Goal: Use online tool/utility: Use online tool/utility

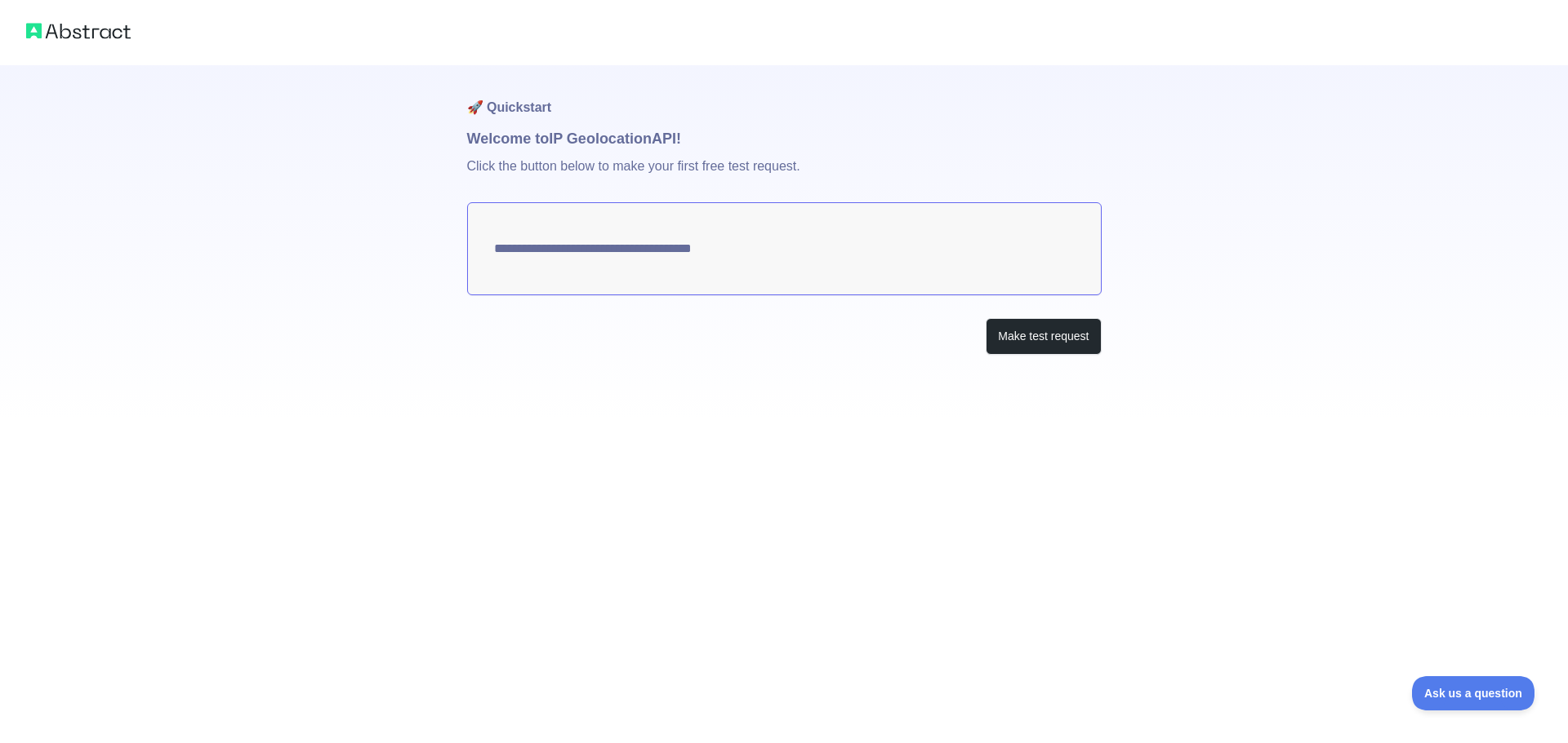
type textarea "**********"
click at [1024, 340] on button "Make test request" at bounding box center [1042, 336] width 115 height 37
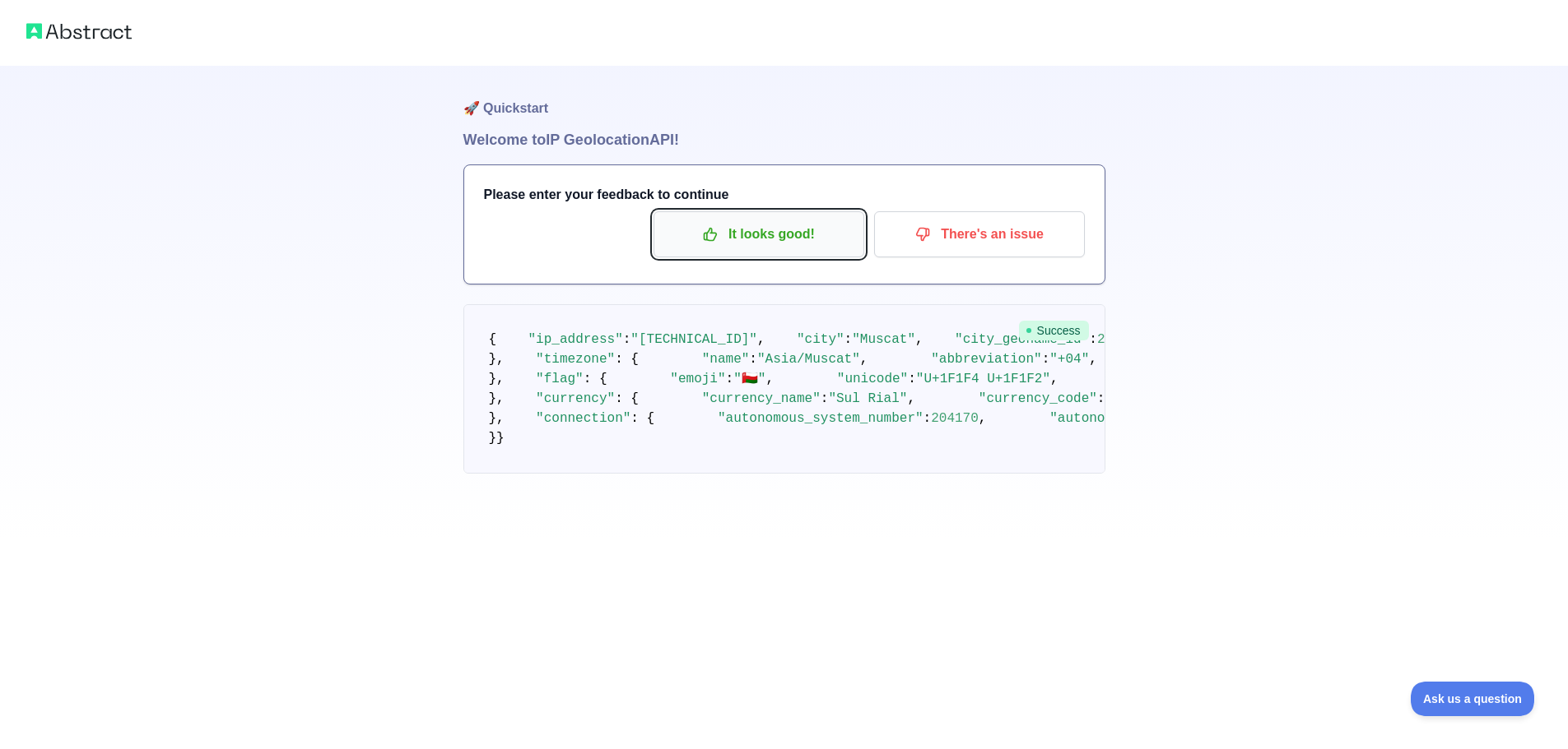
click at [787, 223] on p "It looks good!" at bounding box center [758, 234] width 186 height 28
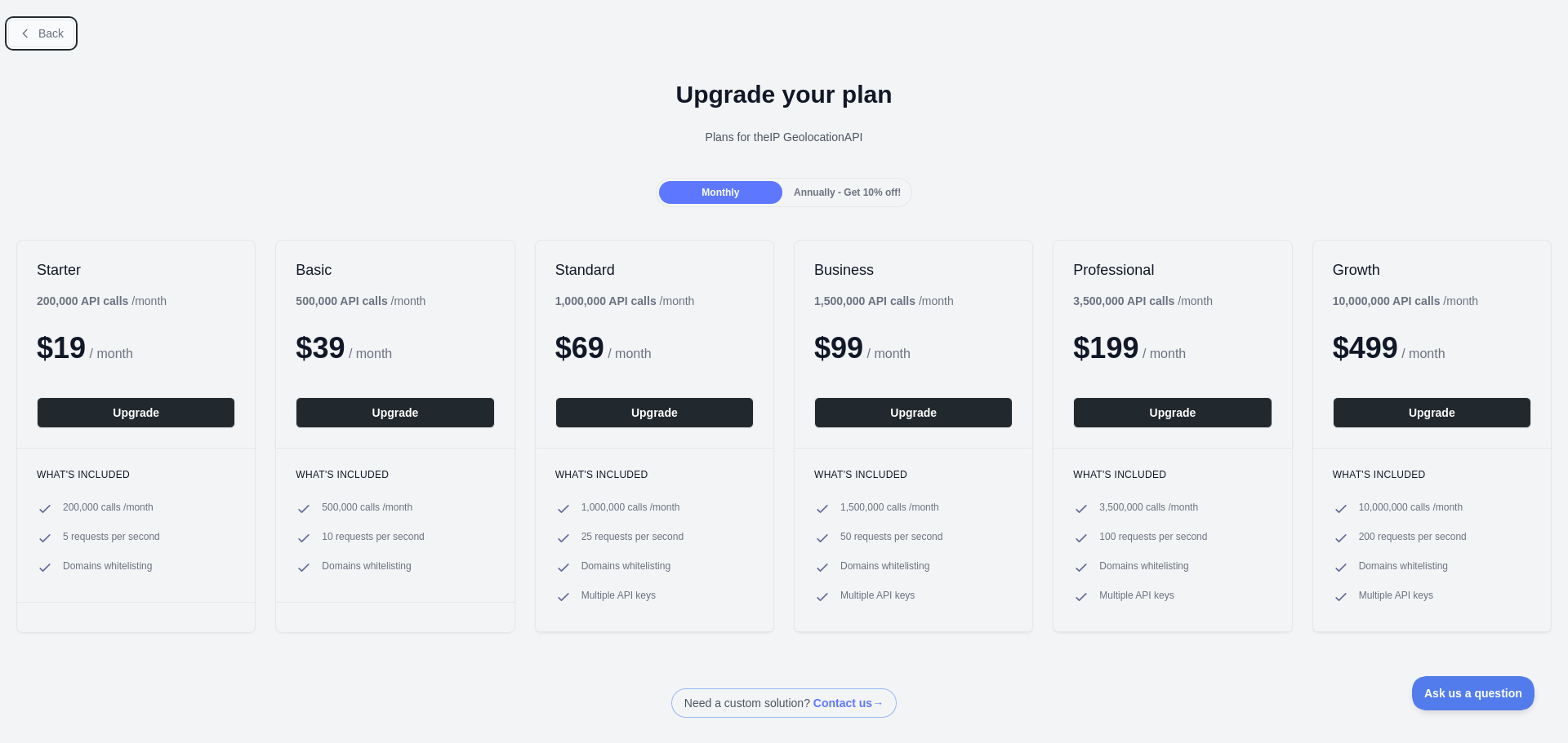
click at [36, 32] on button "Back" at bounding box center [41, 33] width 66 height 28
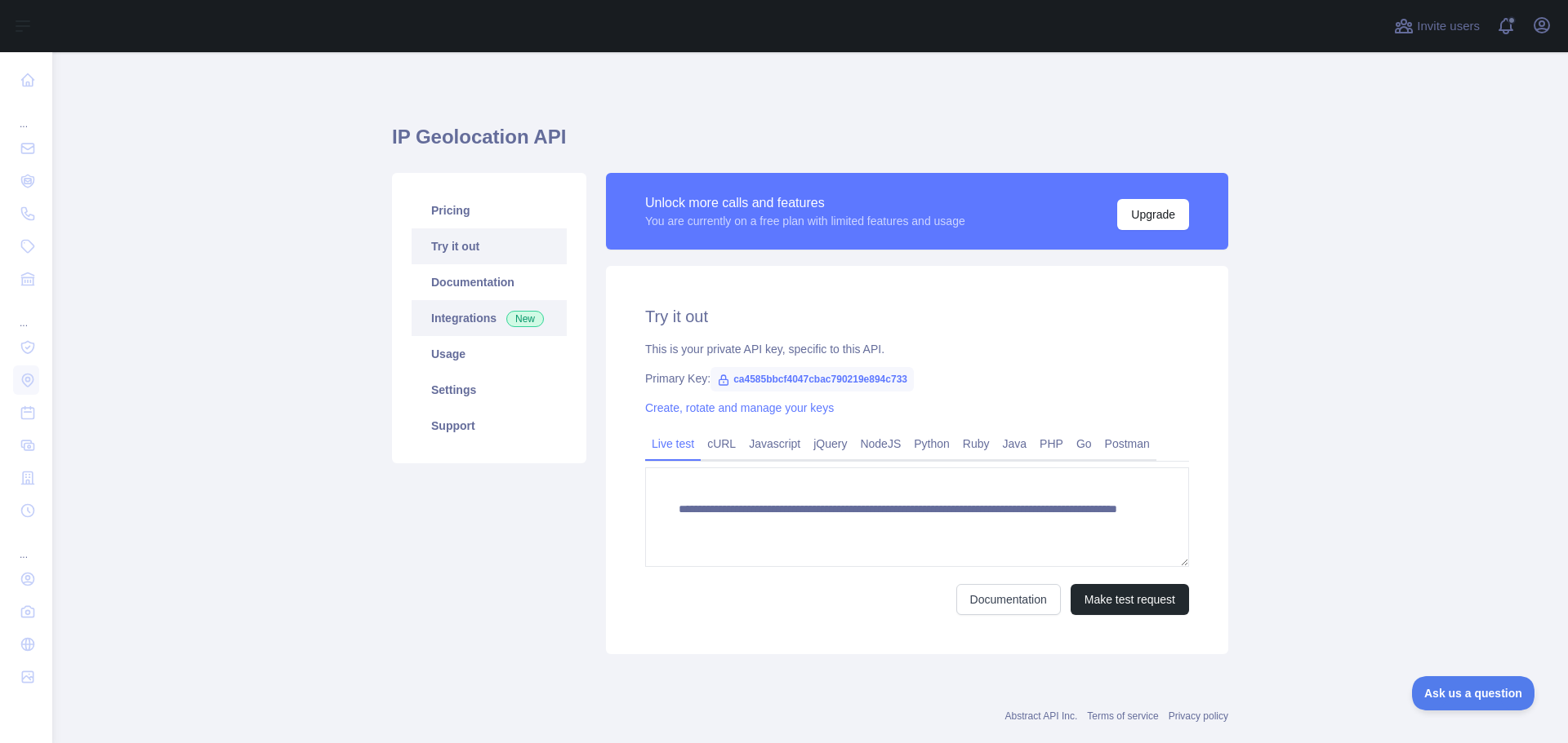
click at [459, 313] on link "Integrations New" at bounding box center [489, 318] width 155 height 36
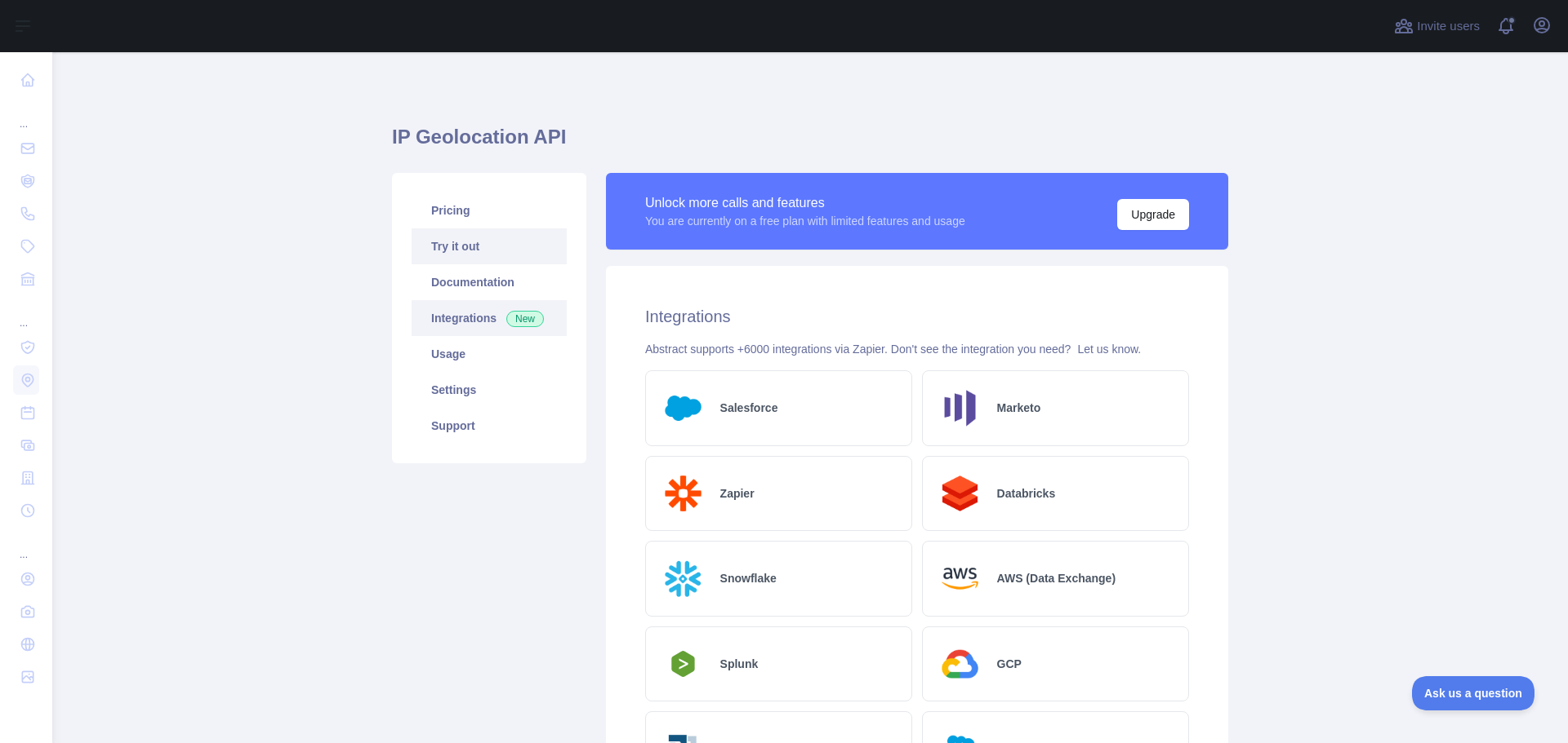
click at [433, 249] on link "Try it out" at bounding box center [489, 246] width 155 height 36
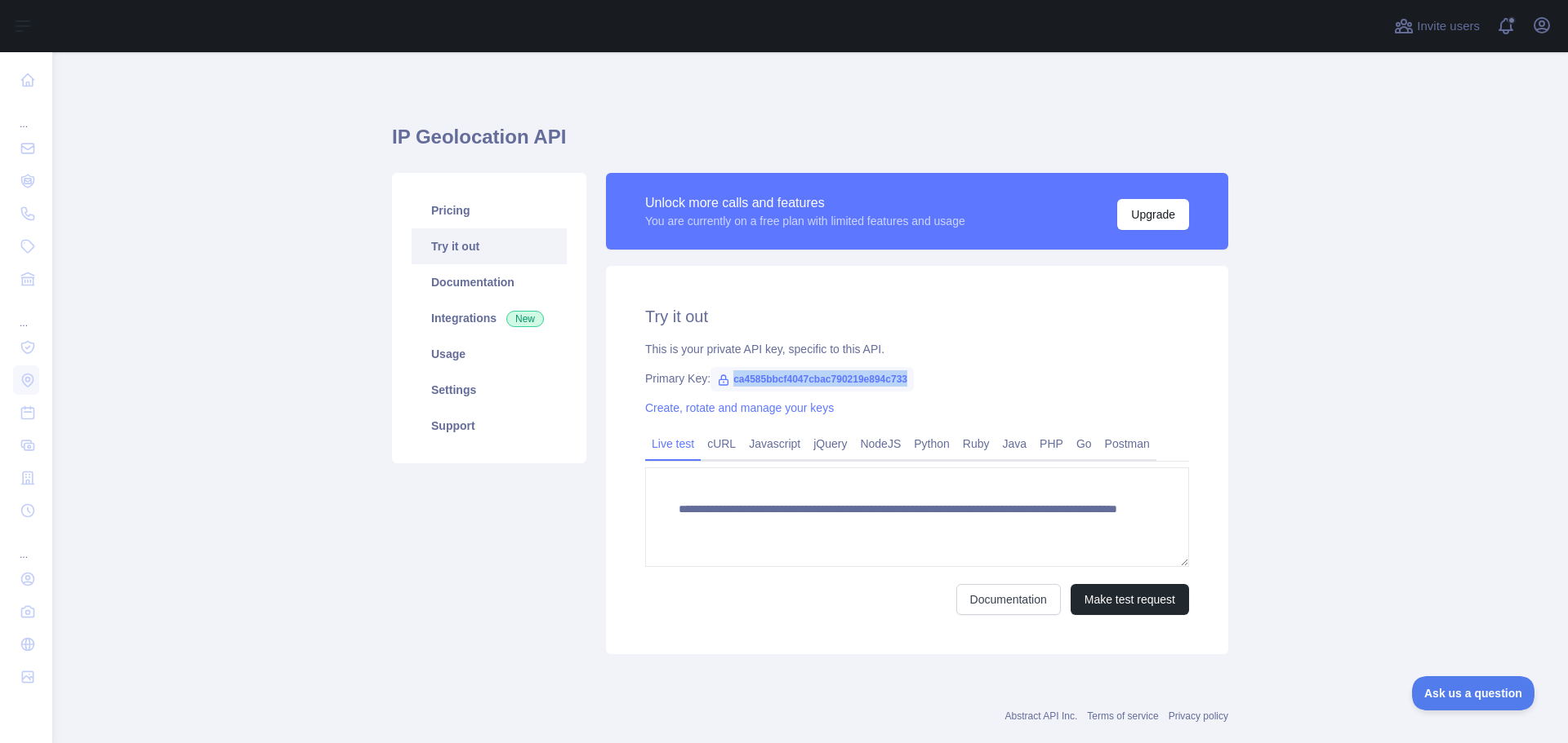
drag, startPoint x: 723, startPoint y: 378, endPoint x: 895, endPoint y: 372, distance: 172.1
click at [895, 372] on span "ca4585bbcf4047cbac790219e894c733" at bounding box center [812, 379] width 203 height 24
copy span "ca4585bbcf4047cbac790219e894c733"
